Goal: Information Seeking & Learning: Find contact information

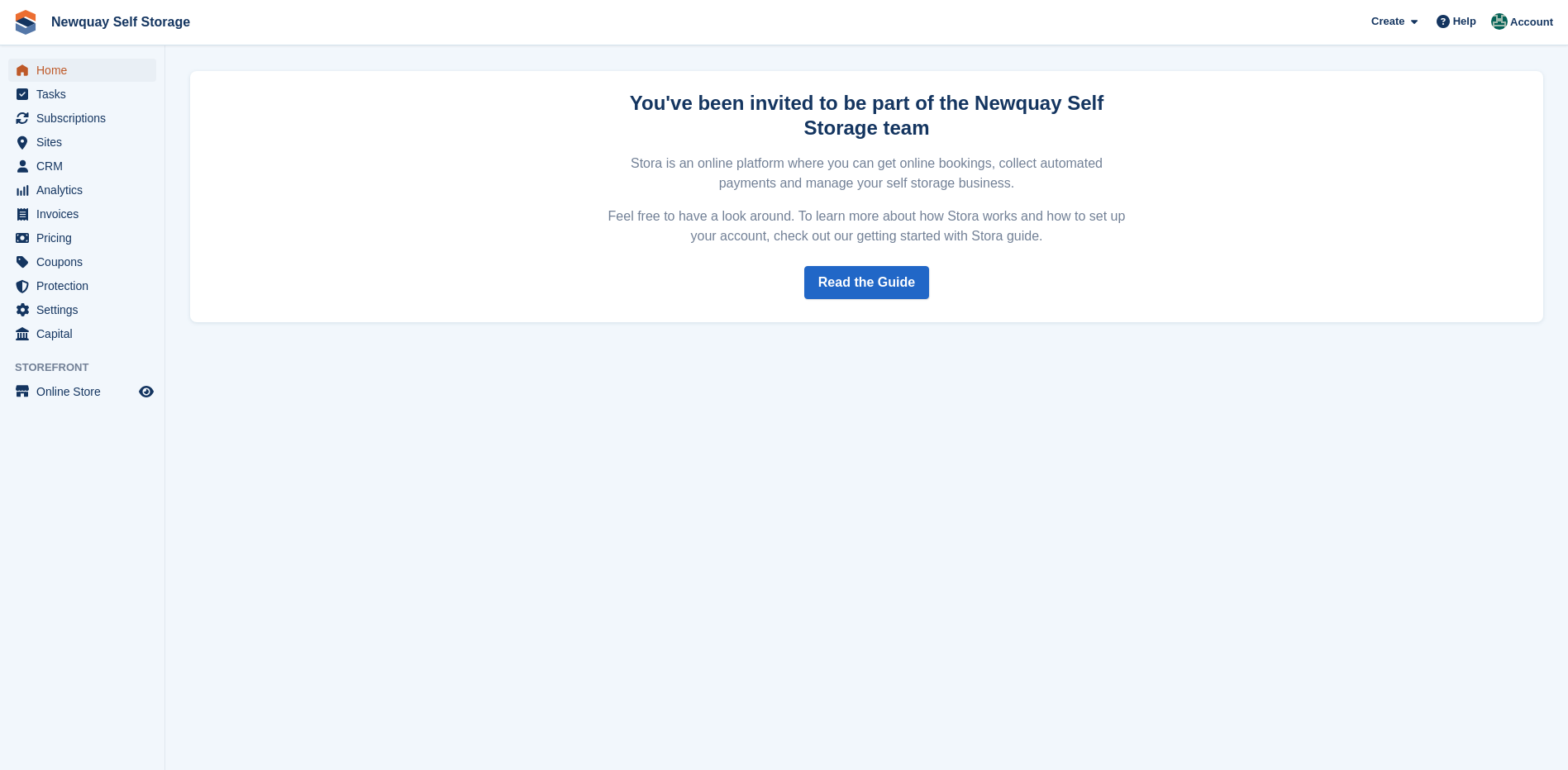
click at [66, 68] on span "Home" at bounding box center [86, 70] width 99 height 23
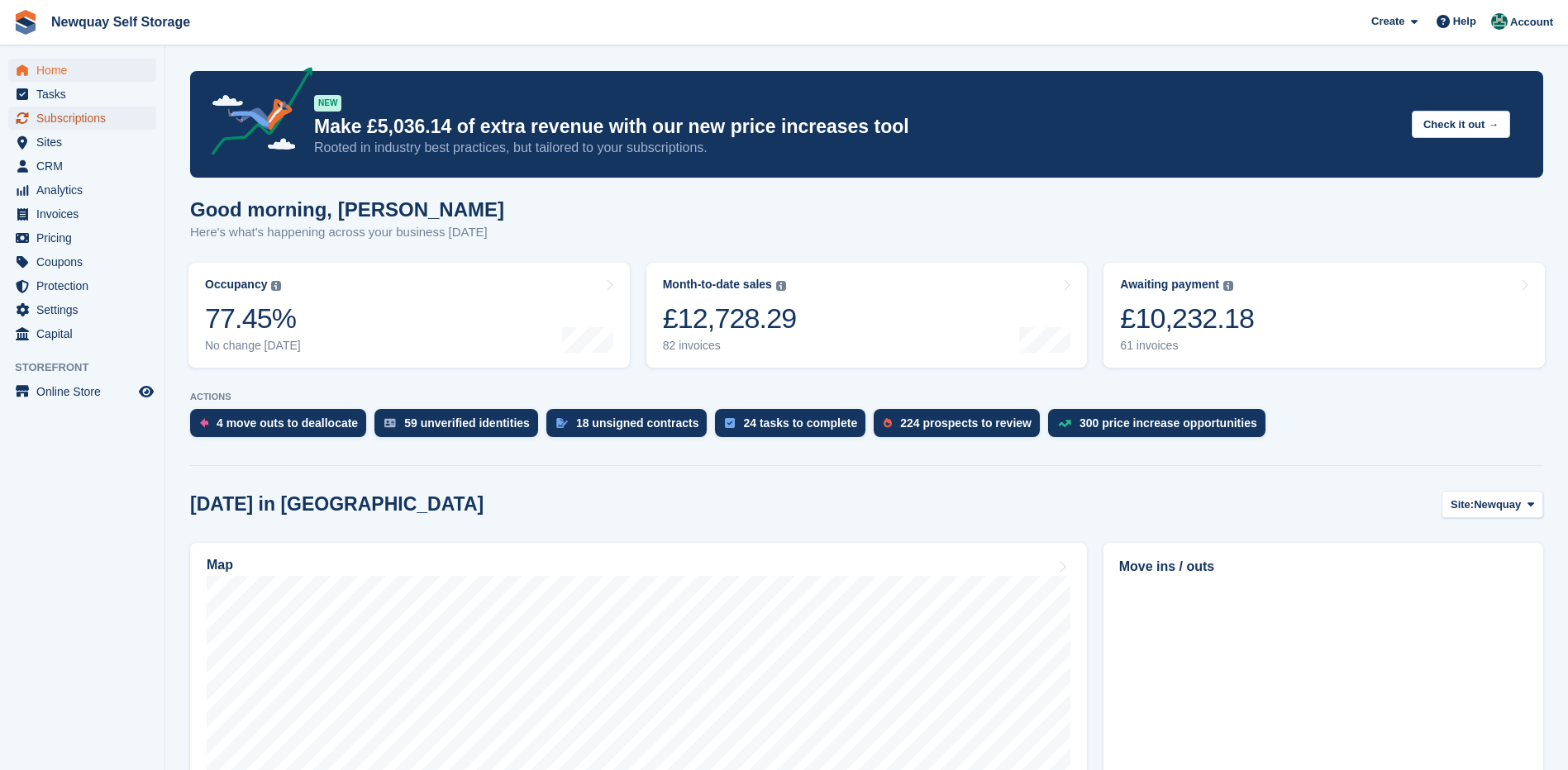
click at [78, 118] on span "Subscriptions" at bounding box center [86, 118] width 99 height 23
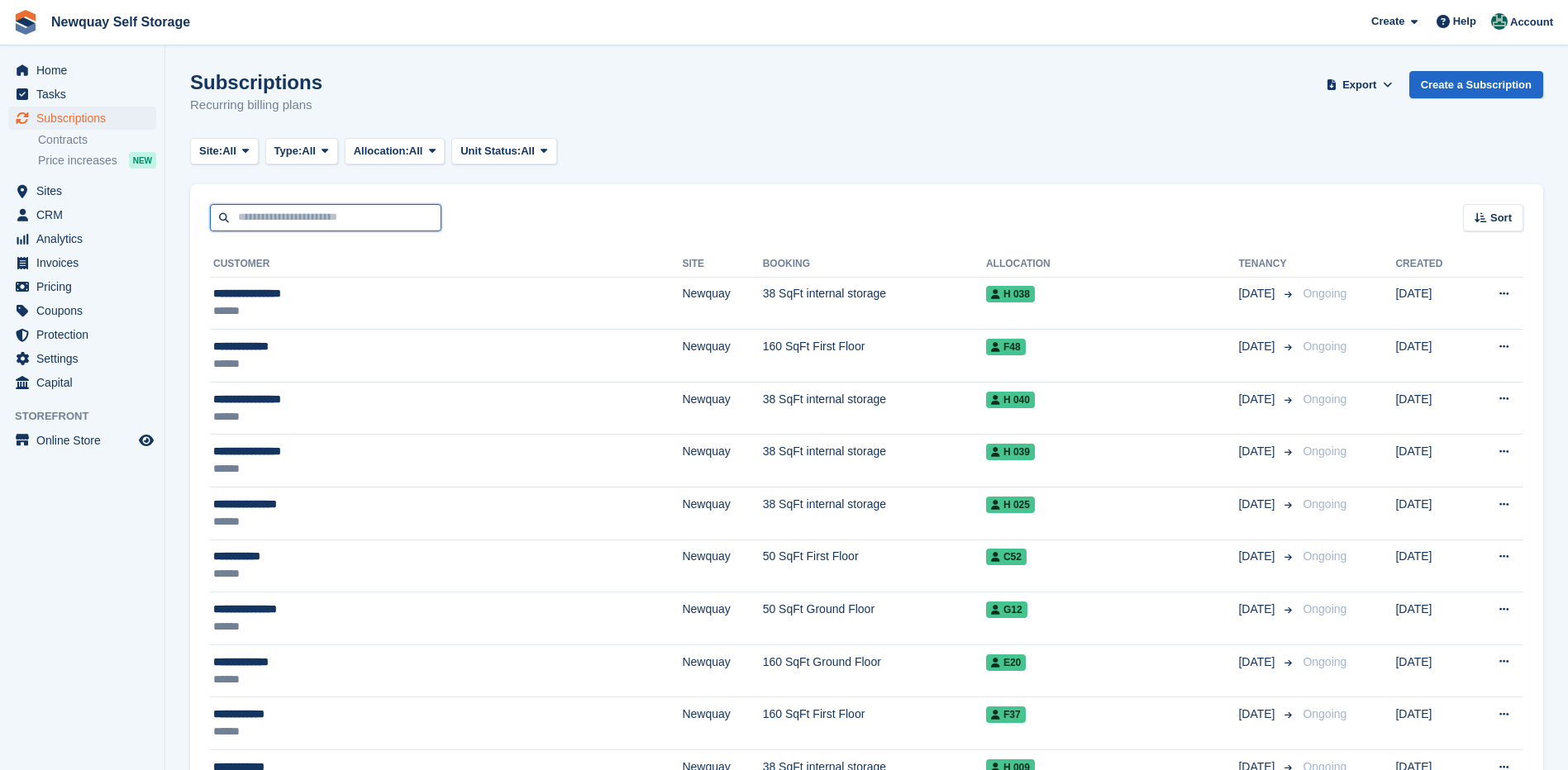
click at [363, 218] on input "text" at bounding box center [326, 218] width 232 height 27
type input "****"
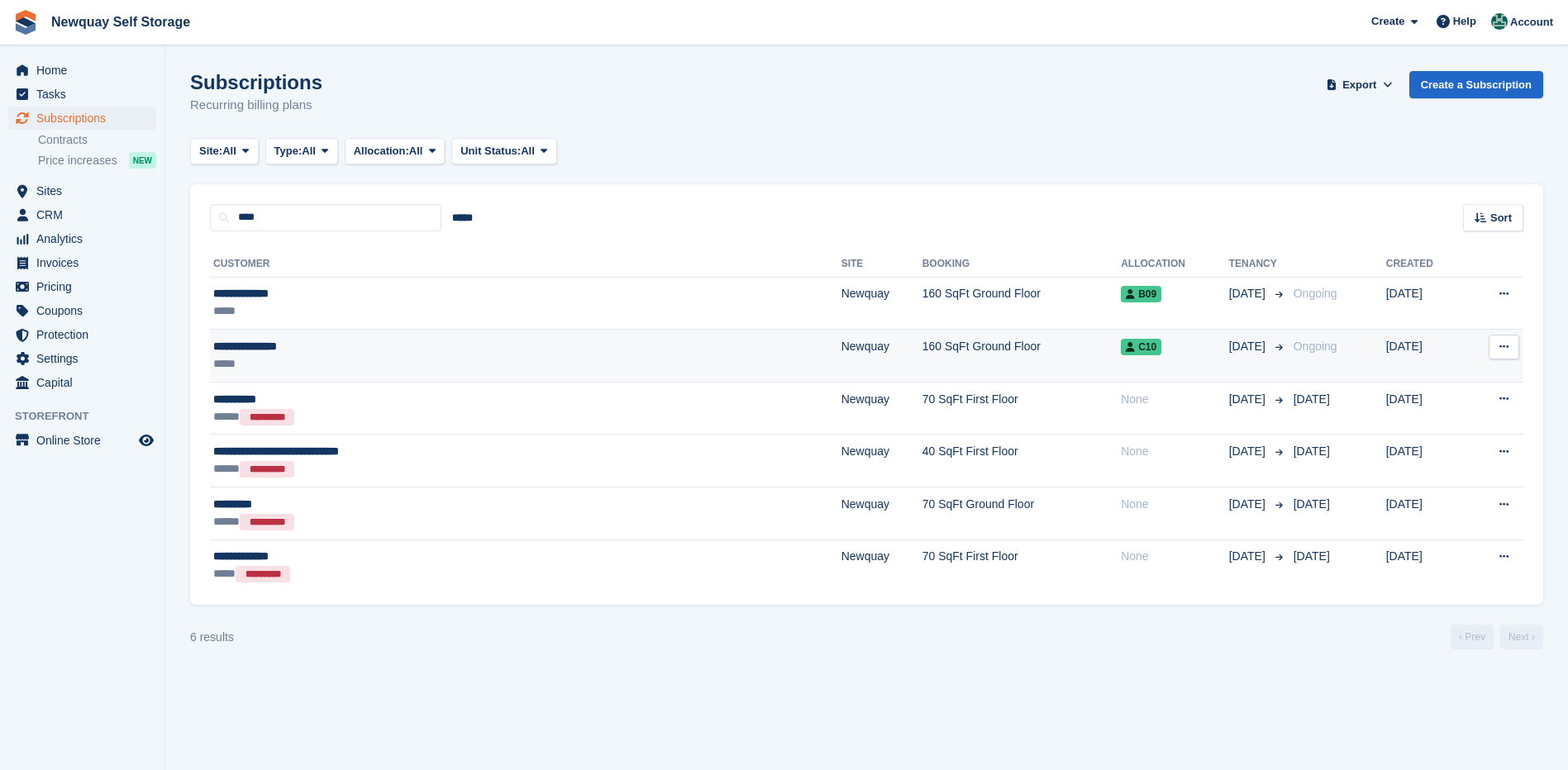
click at [275, 349] on div "**********" at bounding box center [399, 347] width 372 height 17
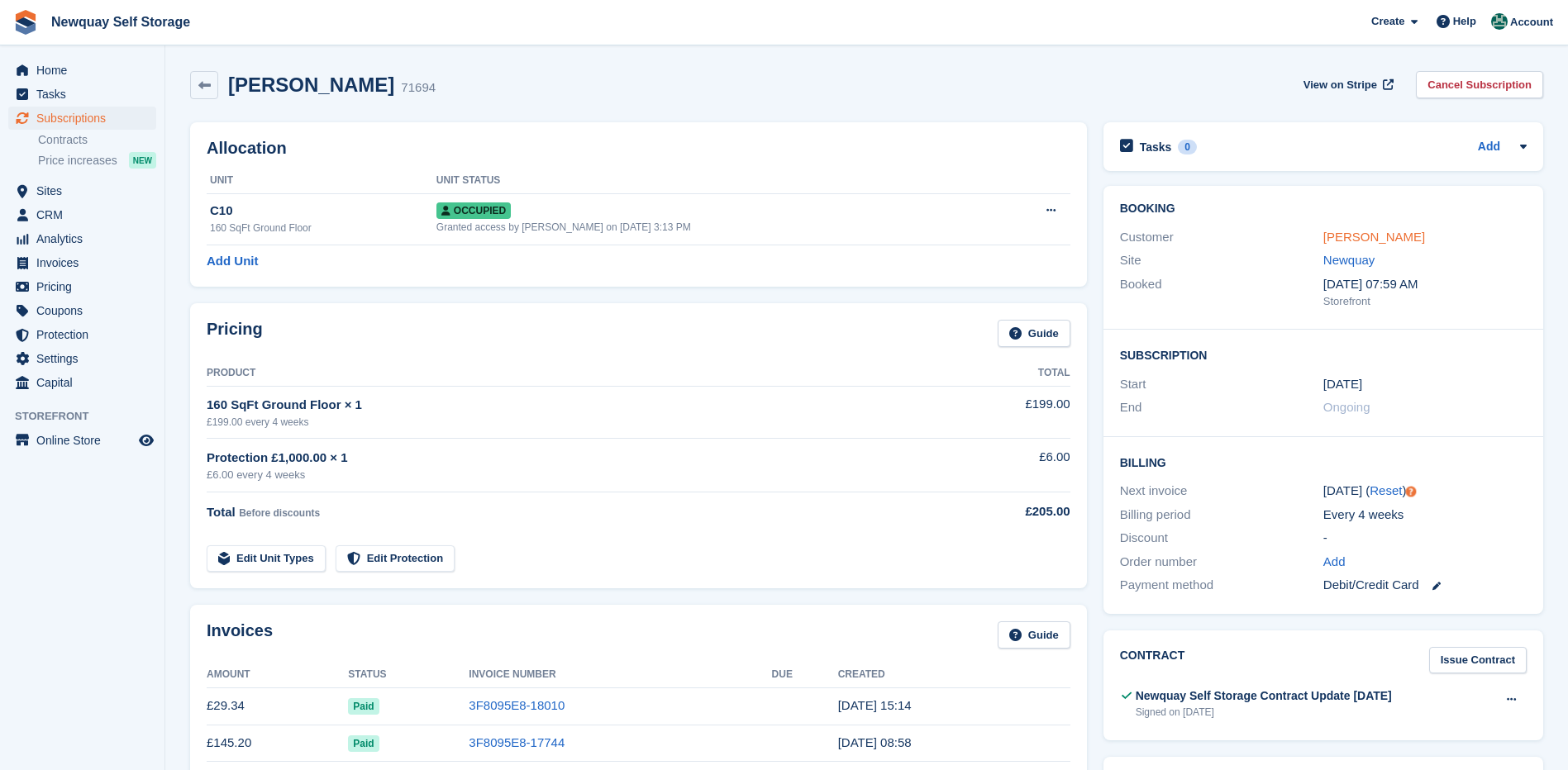
click at [1386, 237] on link "Lucy Applewhite" at bounding box center [1373, 237] width 101 height 14
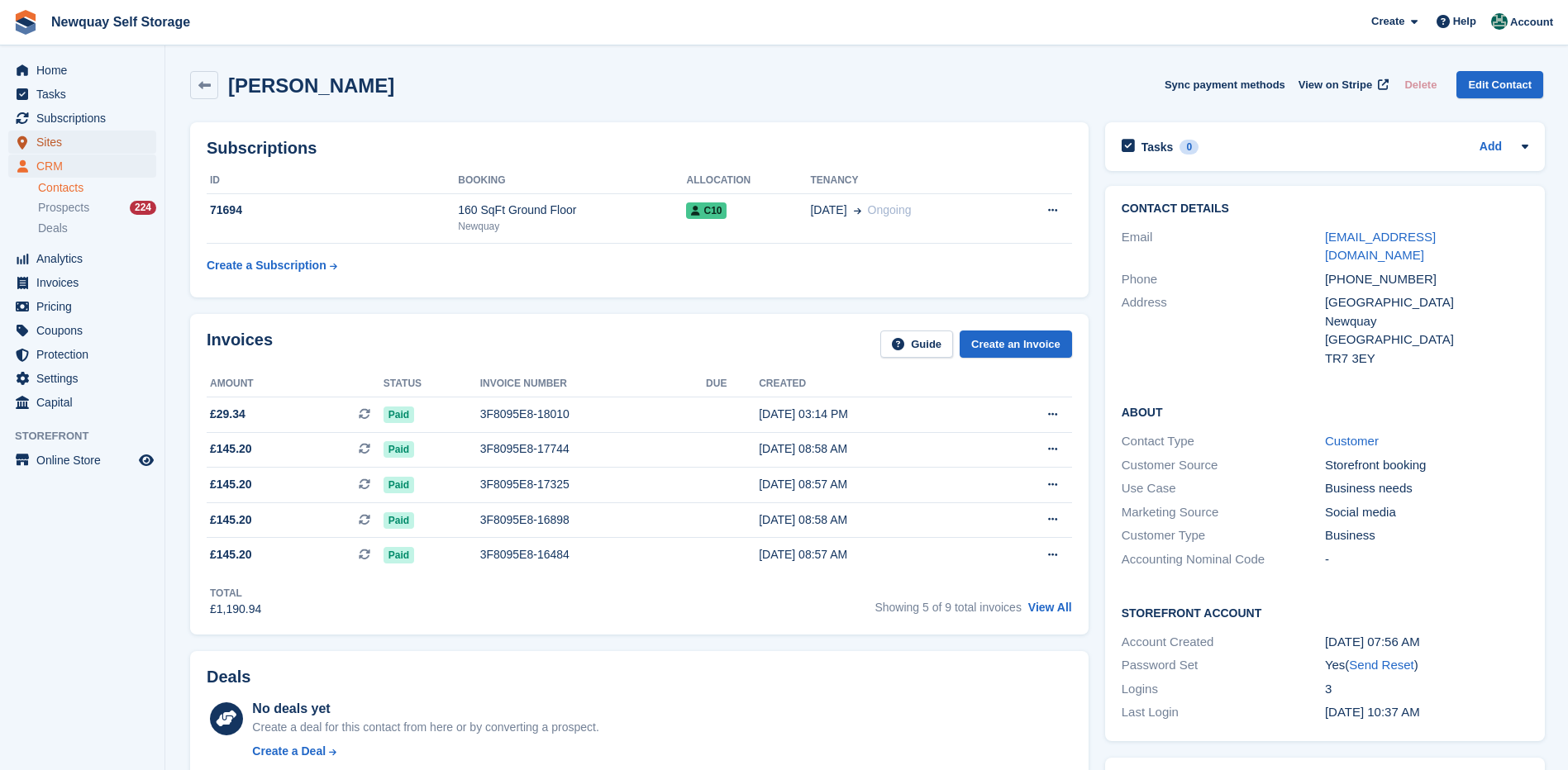
click at [55, 135] on span "Sites" at bounding box center [86, 141] width 99 height 23
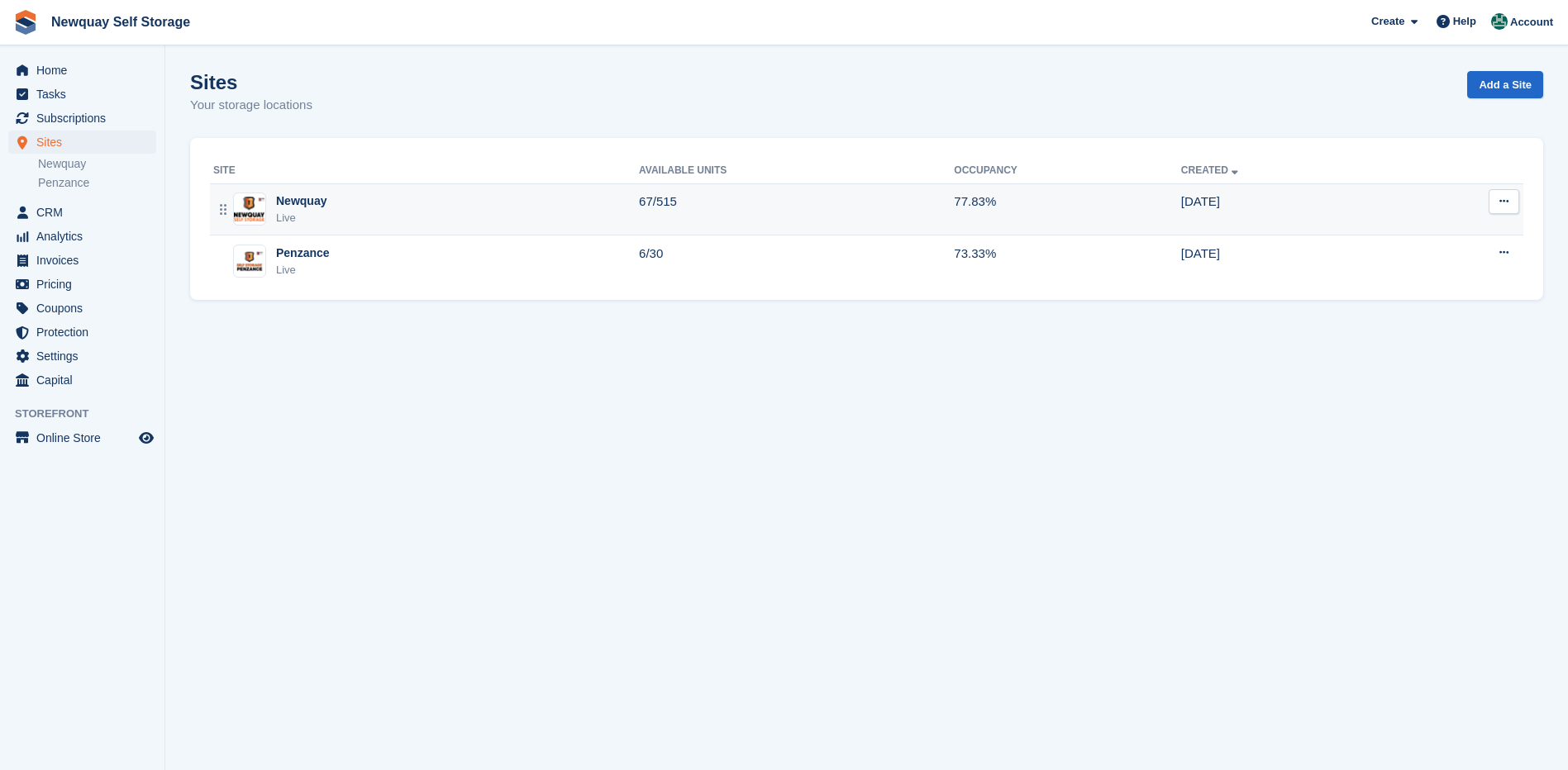
click at [297, 210] on div "Newquay" at bounding box center [301, 201] width 50 height 17
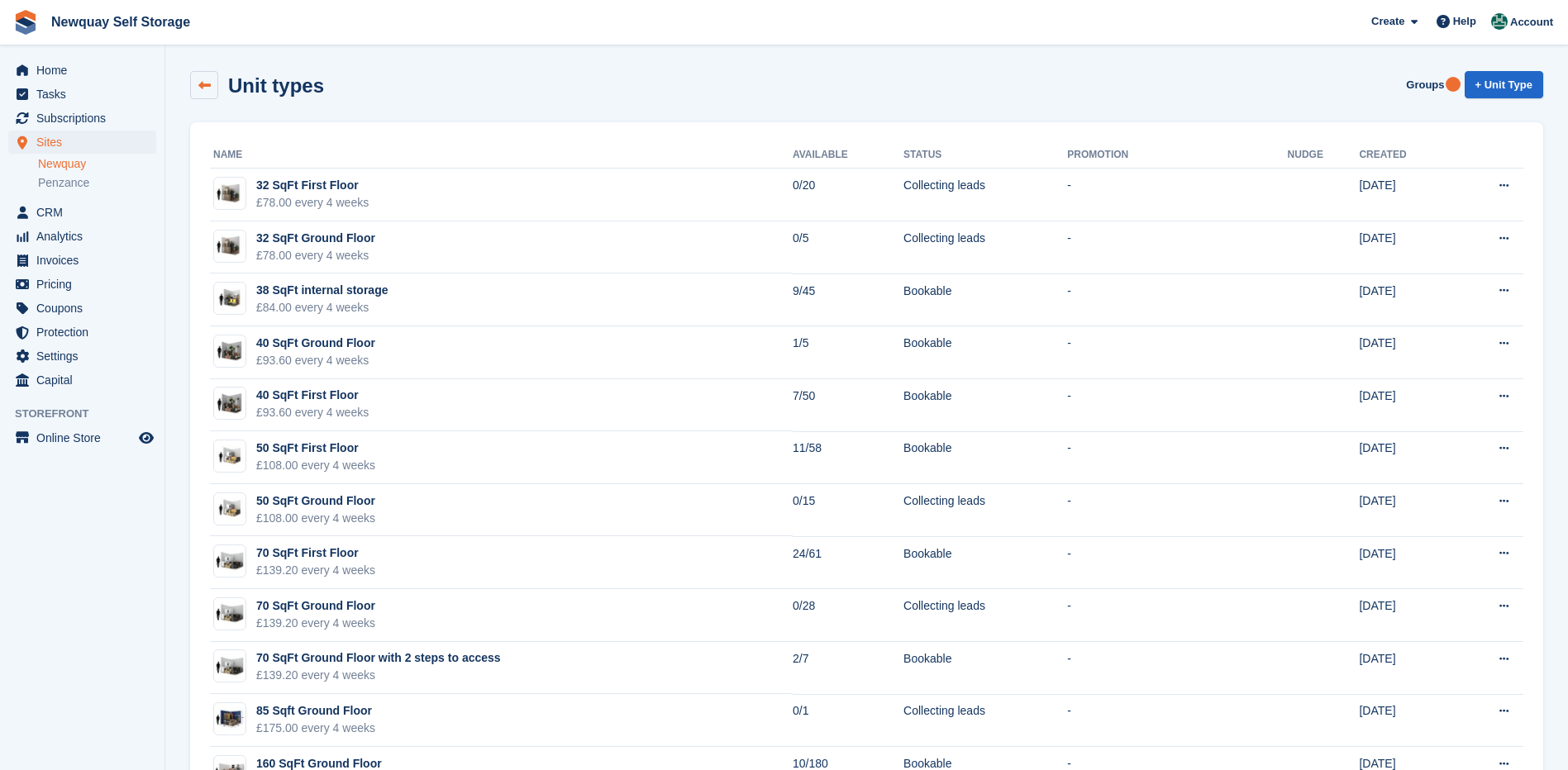
click at [204, 85] on icon at bounding box center [205, 85] width 13 height 13
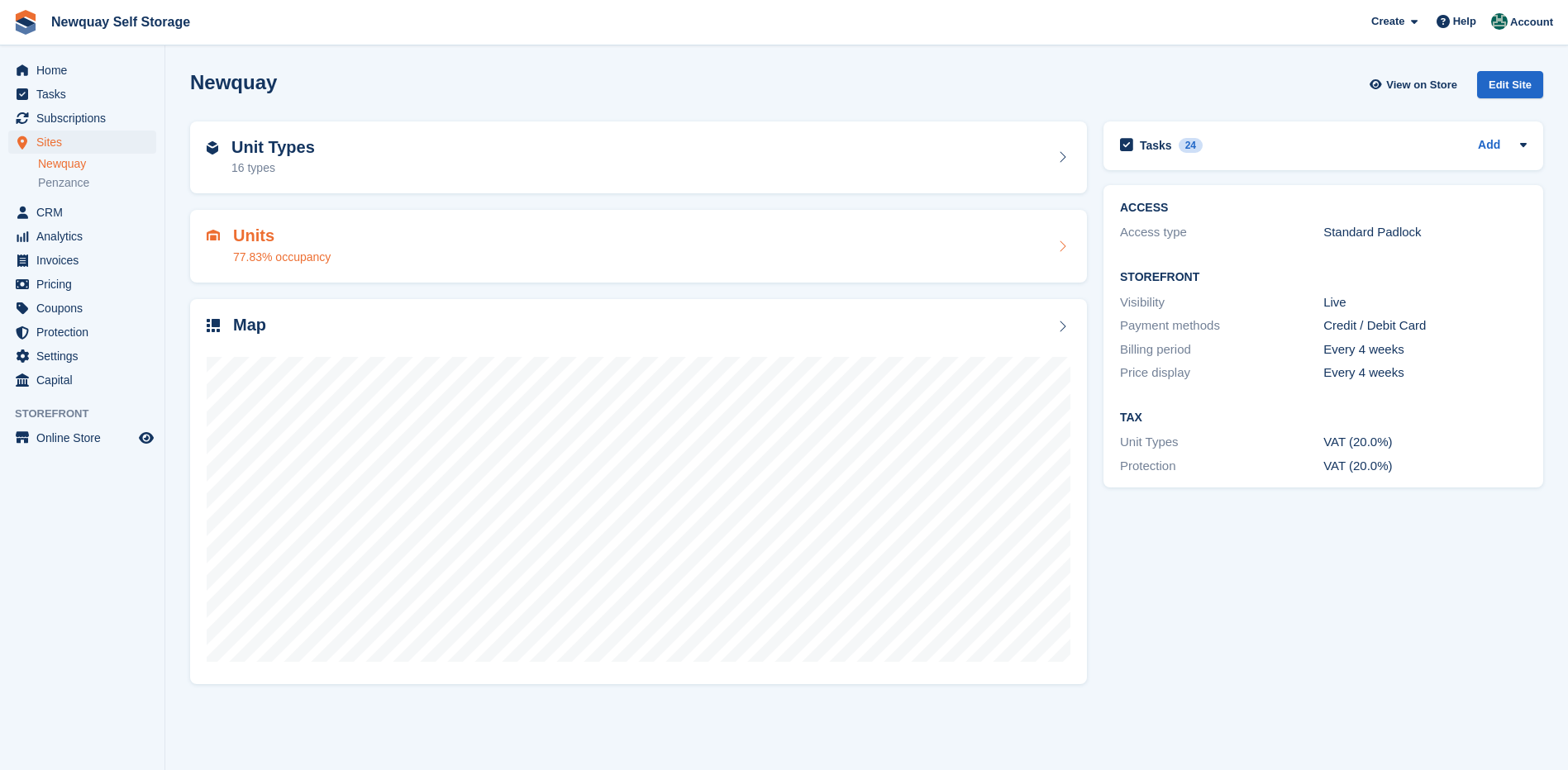
click at [261, 239] on h2 "Units" at bounding box center [281, 236] width 97 height 19
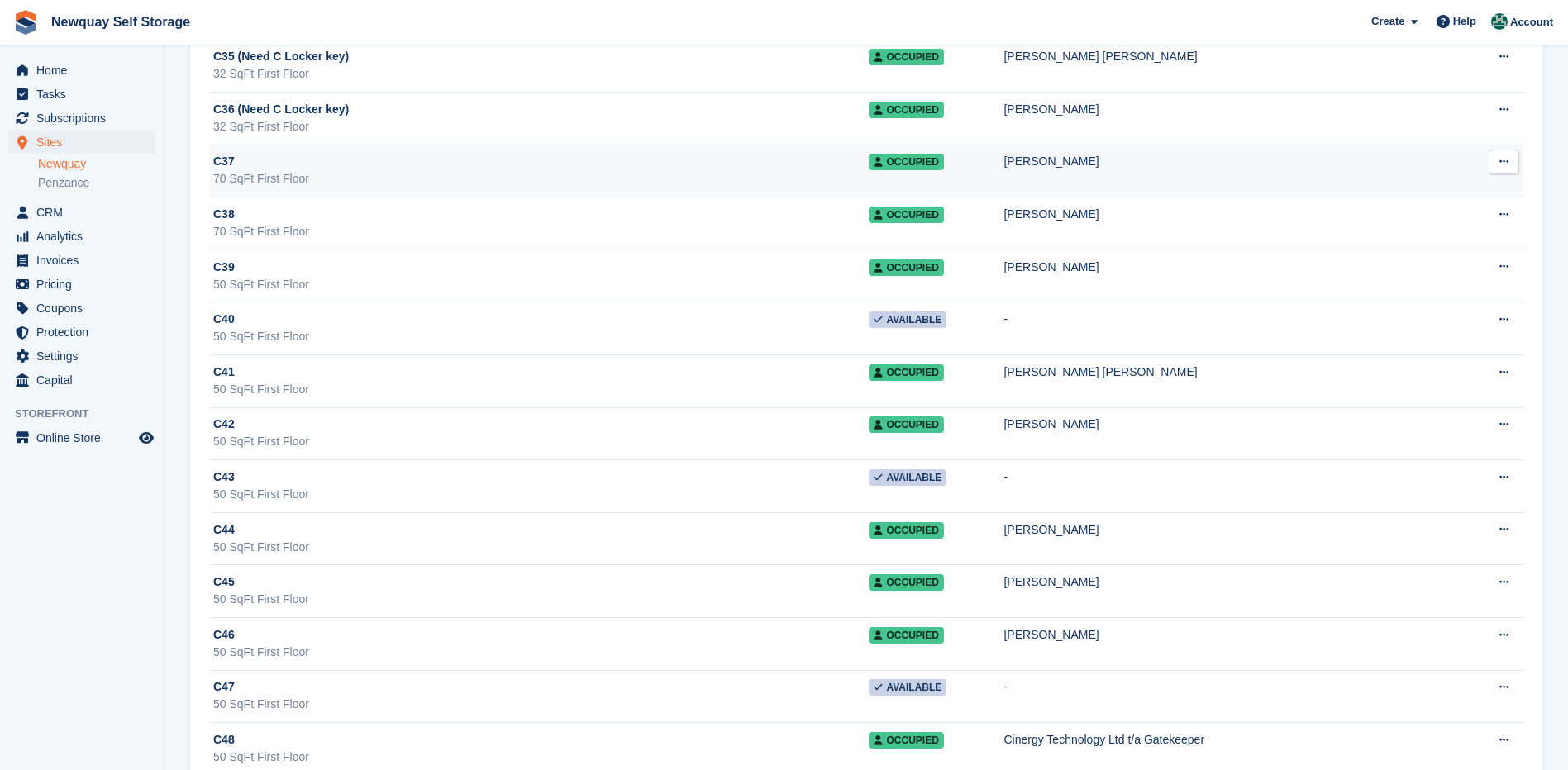
scroll to position [10985, 0]
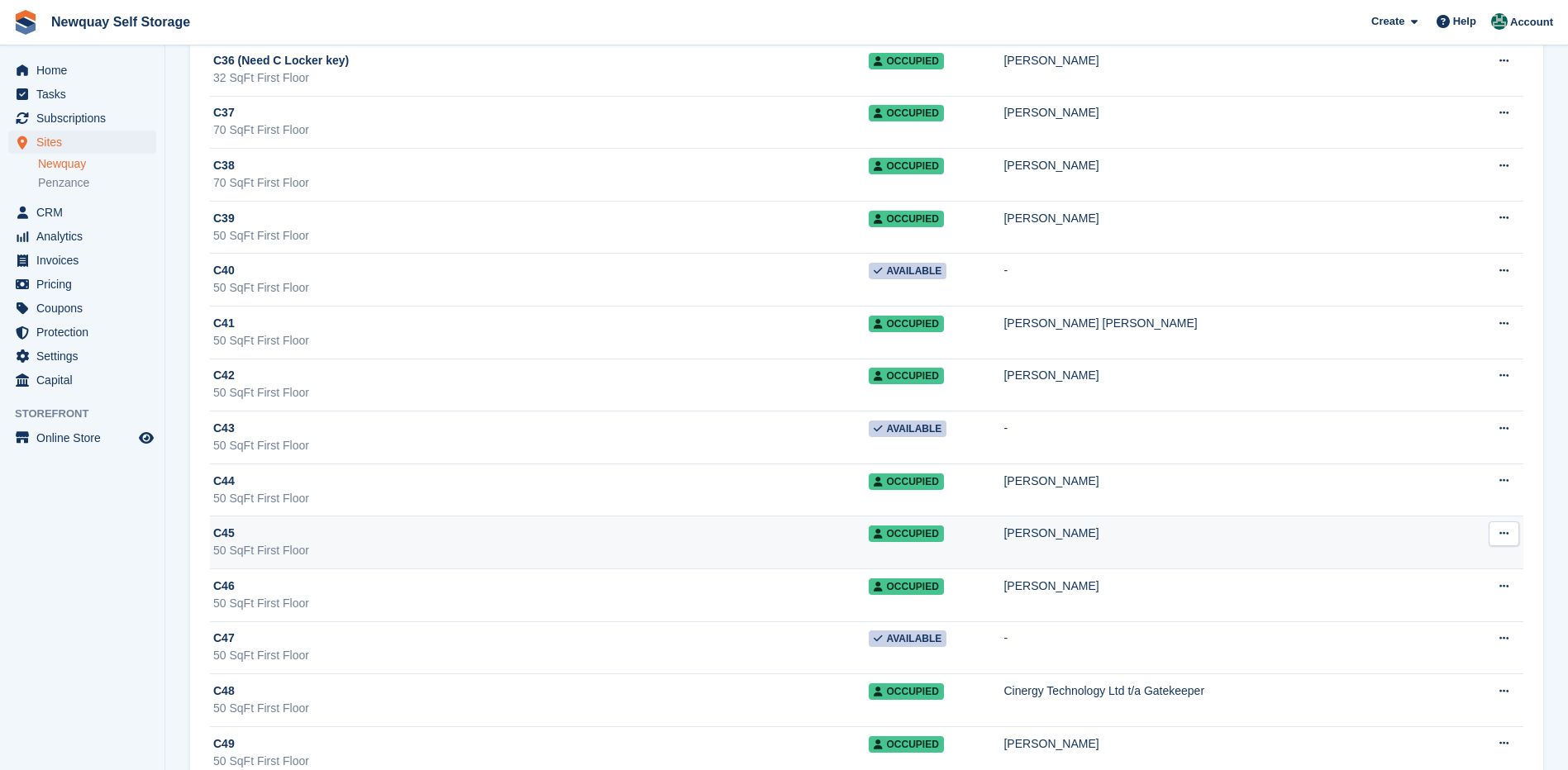
click at [1126, 532] on div "[PERSON_NAME]" at bounding box center [1237, 533] width 470 height 17
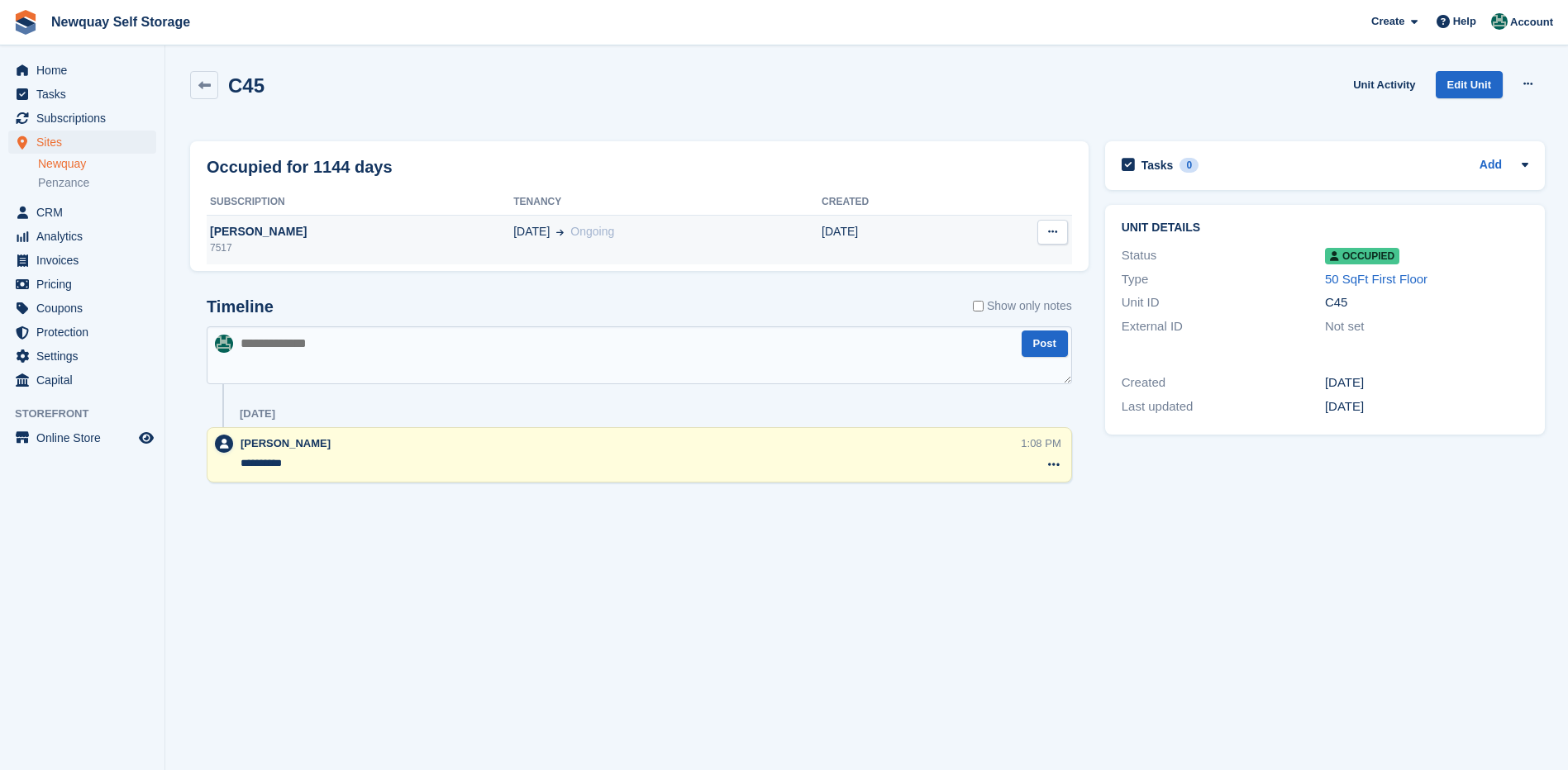
click at [258, 229] on div "[PERSON_NAME]" at bounding box center [360, 232] width 307 height 17
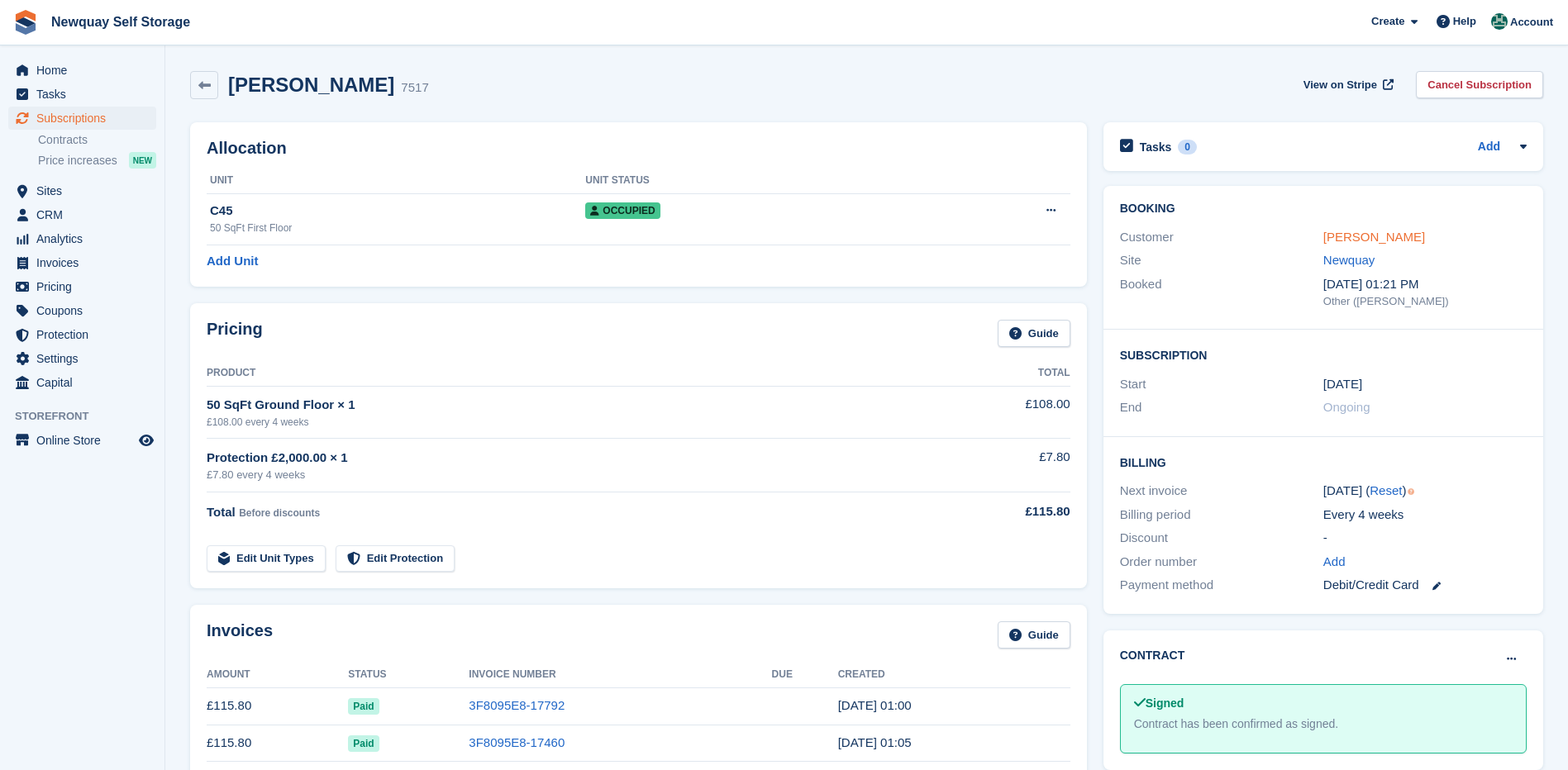
click at [1345, 232] on link "[PERSON_NAME]" at bounding box center [1373, 237] width 101 height 14
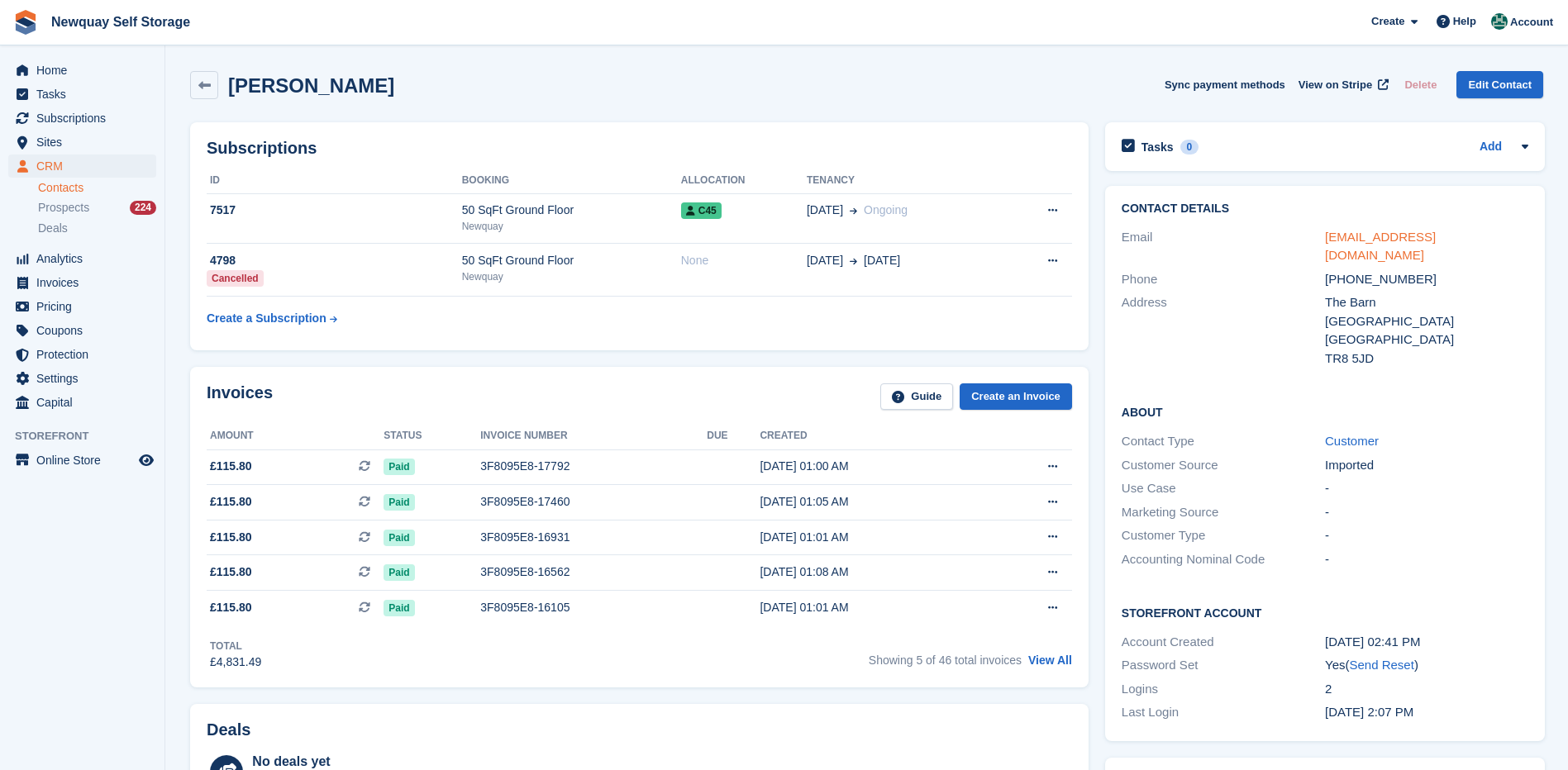
click at [1352, 234] on link "[EMAIL_ADDRESS][DOMAIN_NAME]" at bounding box center [1380, 246] width 111 height 33
